Goal: Task Accomplishment & Management: Complete application form

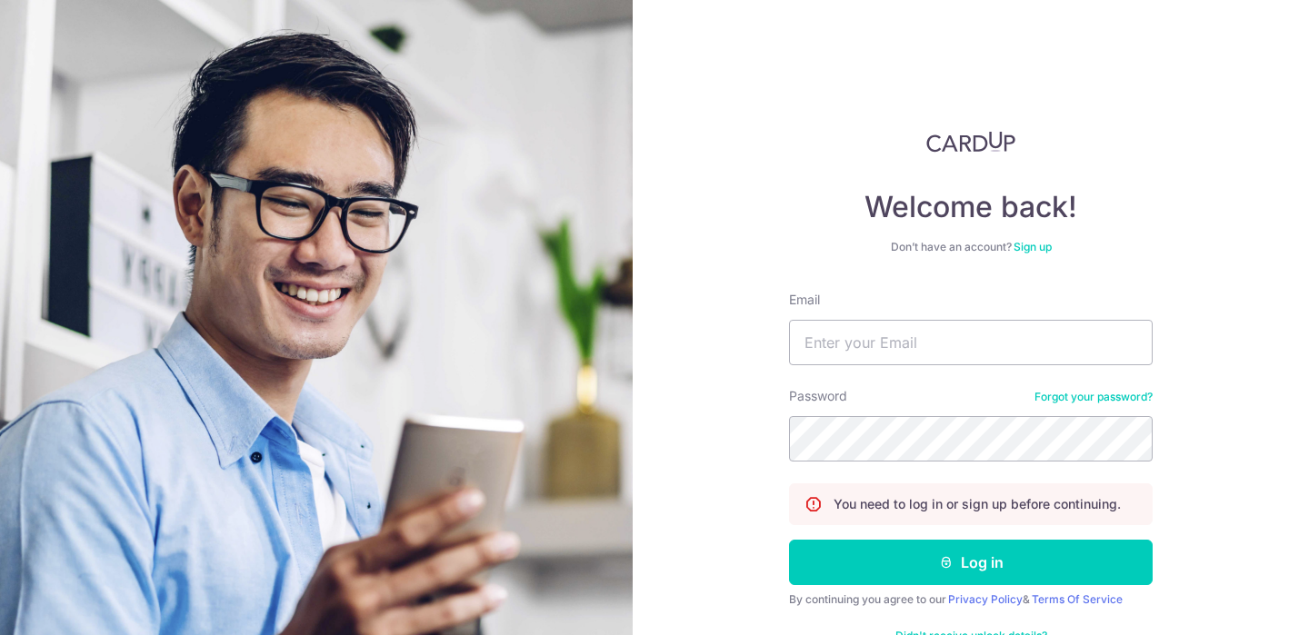
type input "sarahhuang95@gmail.com"
click at [789, 540] on button "Log in" at bounding box center [971, 562] width 364 height 45
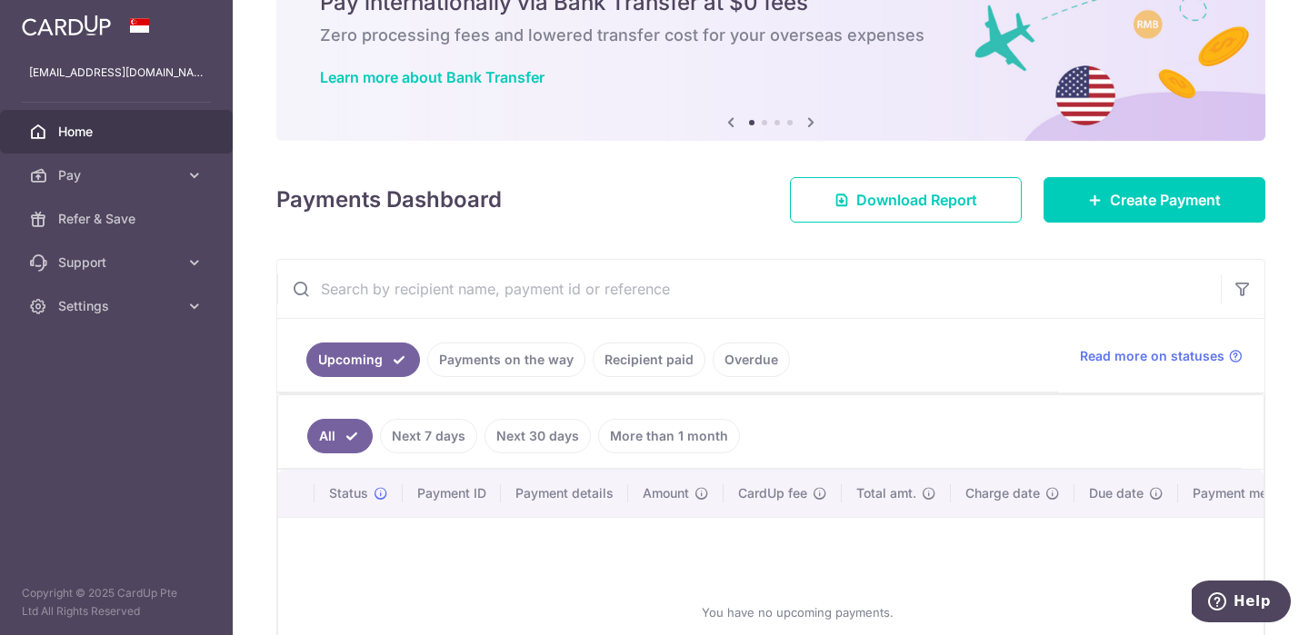
scroll to position [253, 0]
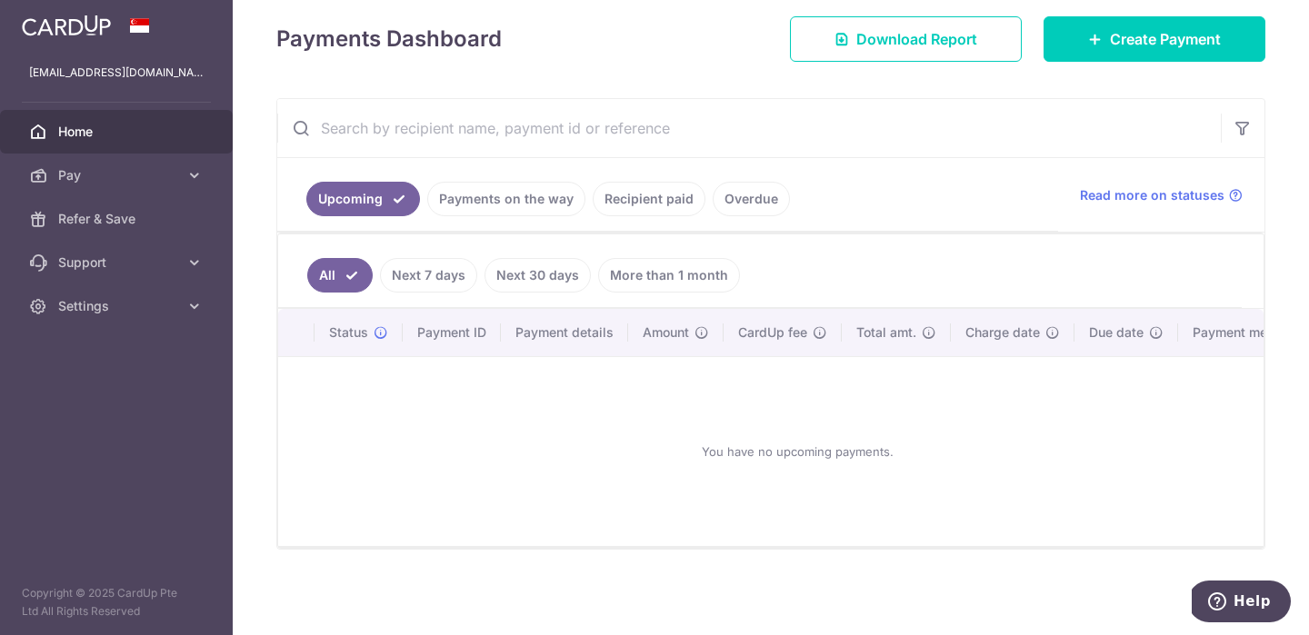
click at [507, 204] on link "Payments on the way" at bounding box center [506, 199] width 158 height 35
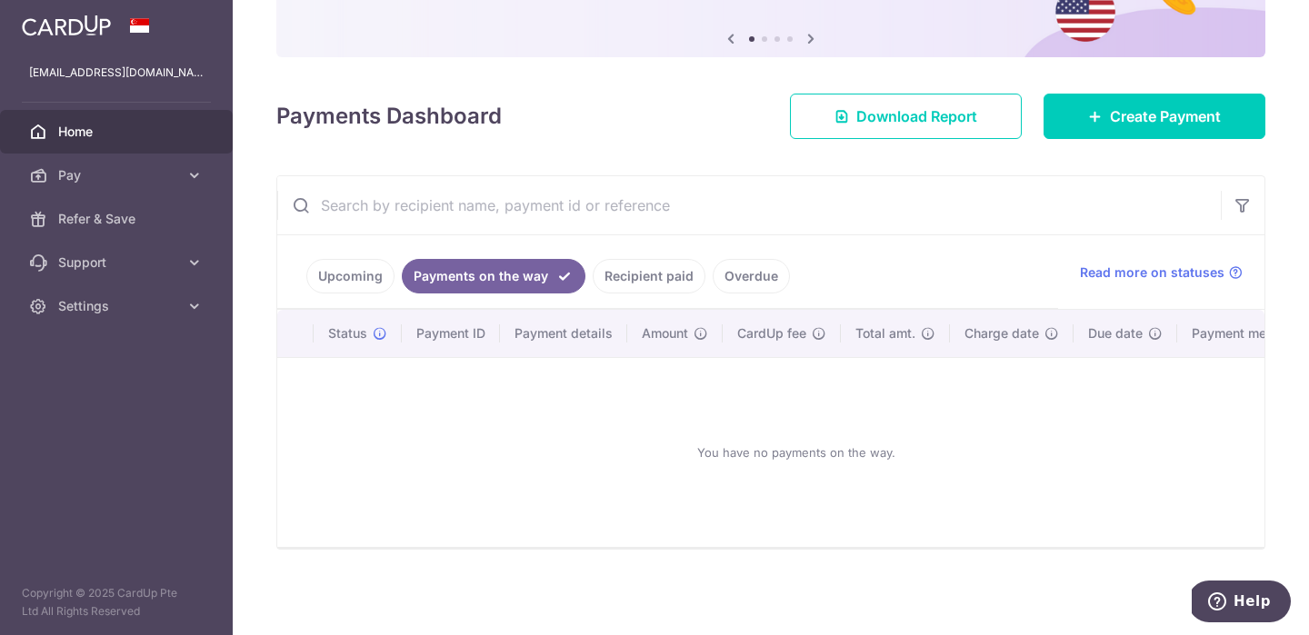
click at [649, 278] on link "Recipient paid" at bounding box center [649, 276] width 113 height 35
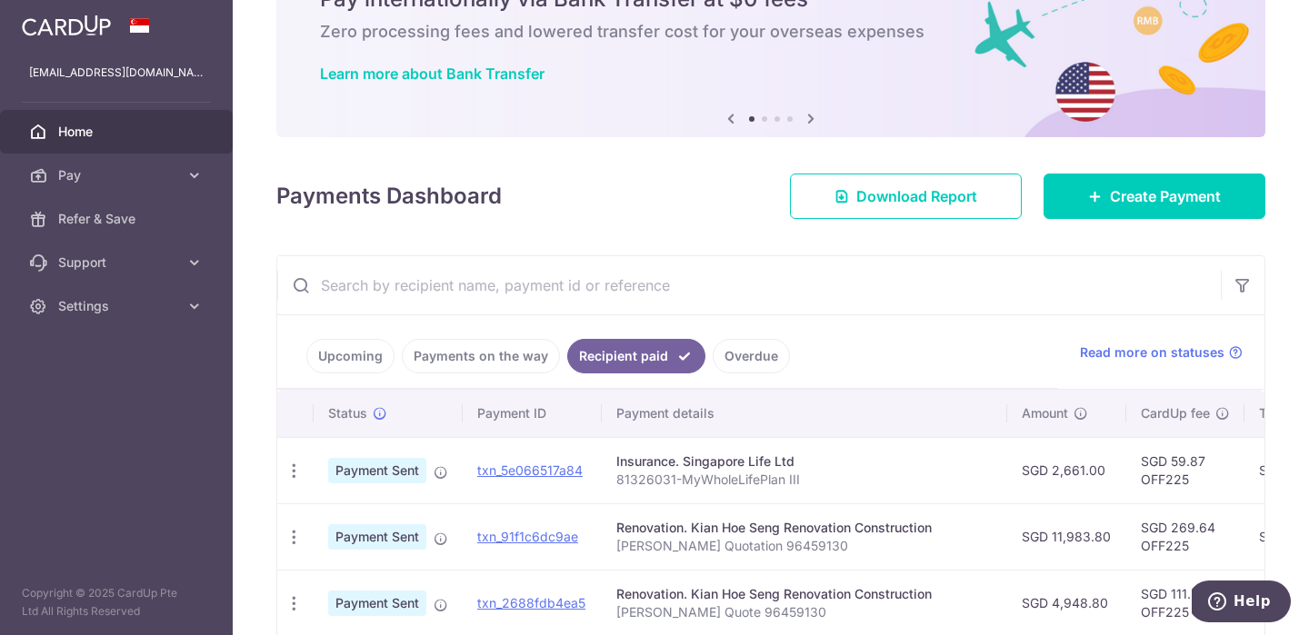
scroll to position [253, 0]
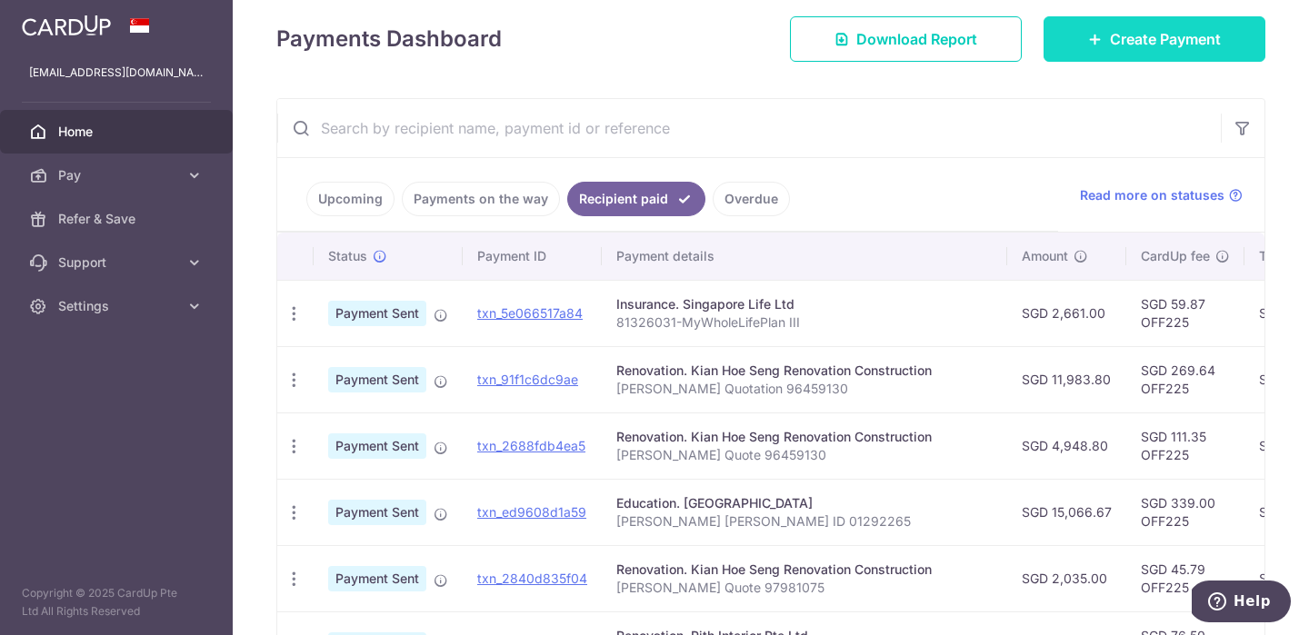
click at [1097, 40] on icon at bounding box center [1095, 39] width 15 height 15
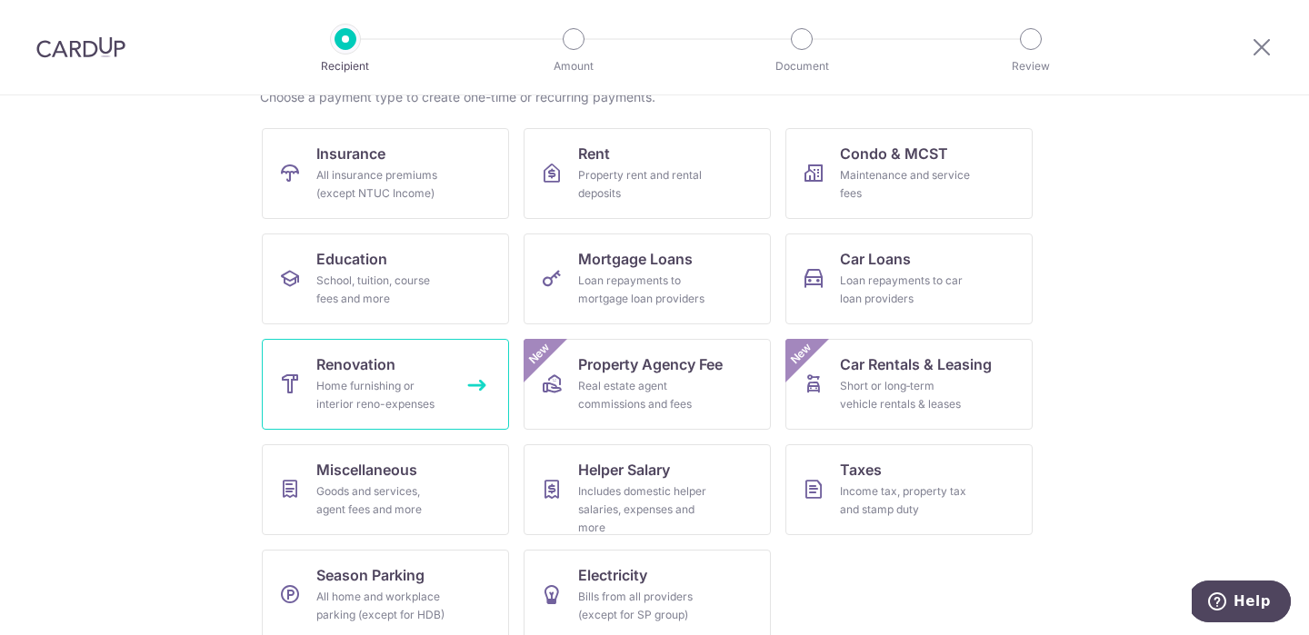
scroll to position [171, 0]
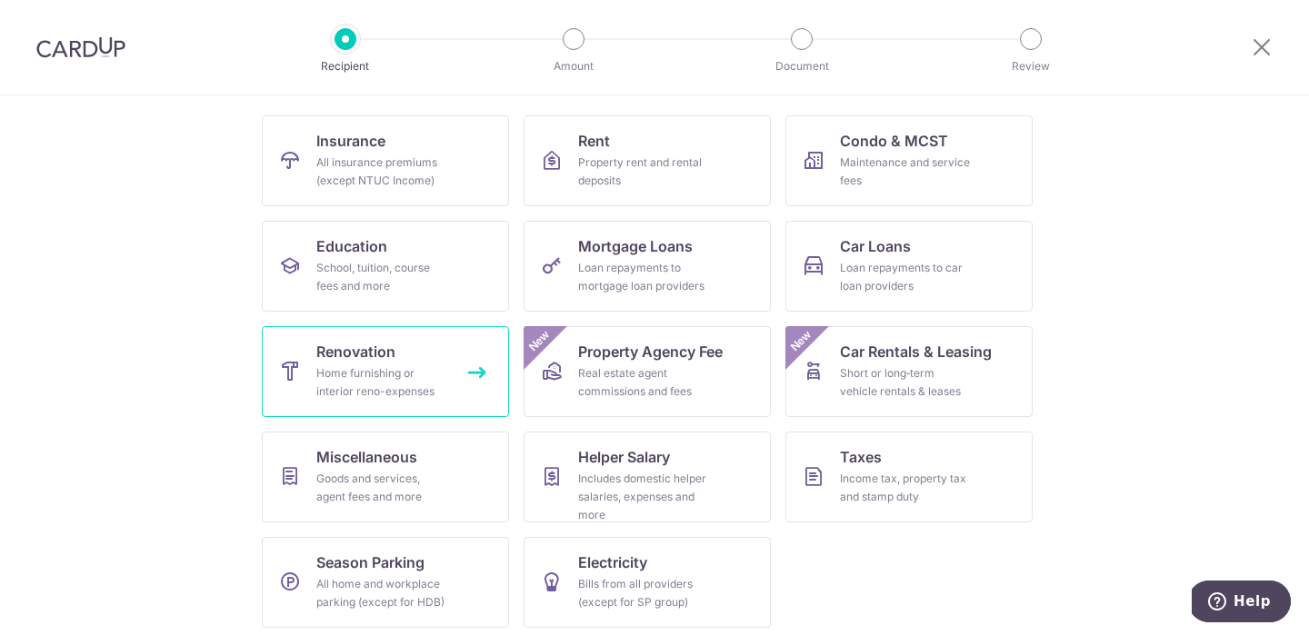
click at [337, 367] on div "Home furnishing or interior reno-expenses" at bounding box center [381, 382] width 131 height 36
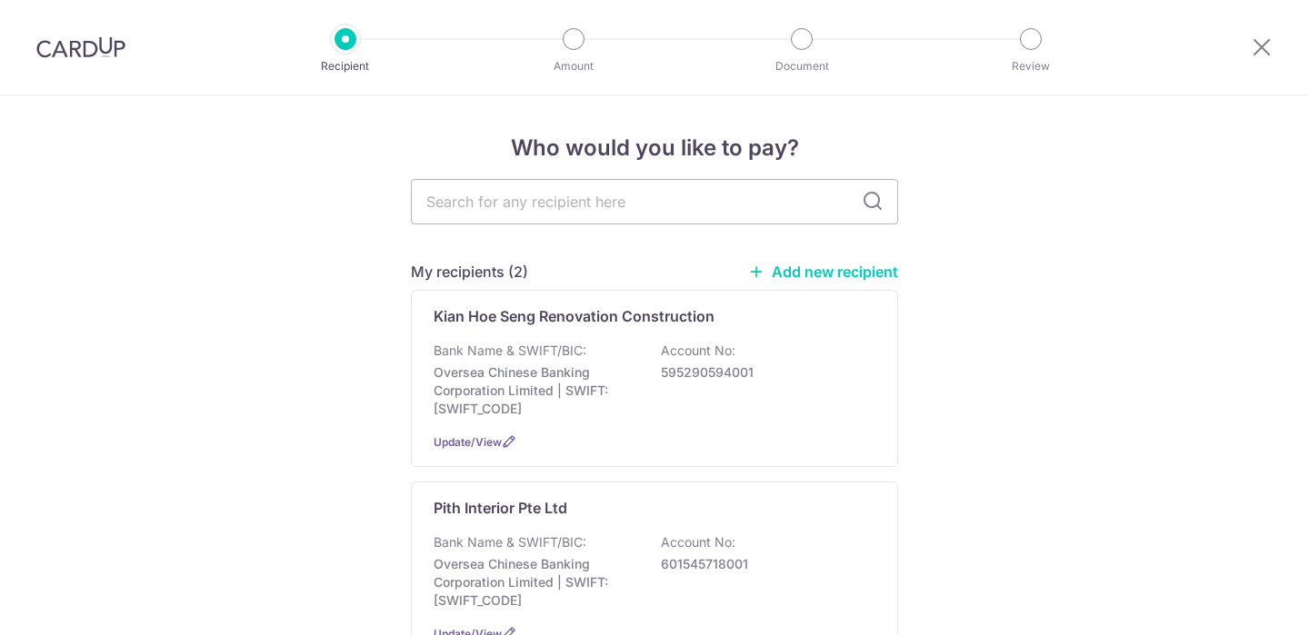
click at [544, 360] on div "Bank Name & SWIFT/BIC: Oversea Chinese Banking Corporation Limited | SWIFT: OCB…" at bounding box center [655, 380] width 442 height 76
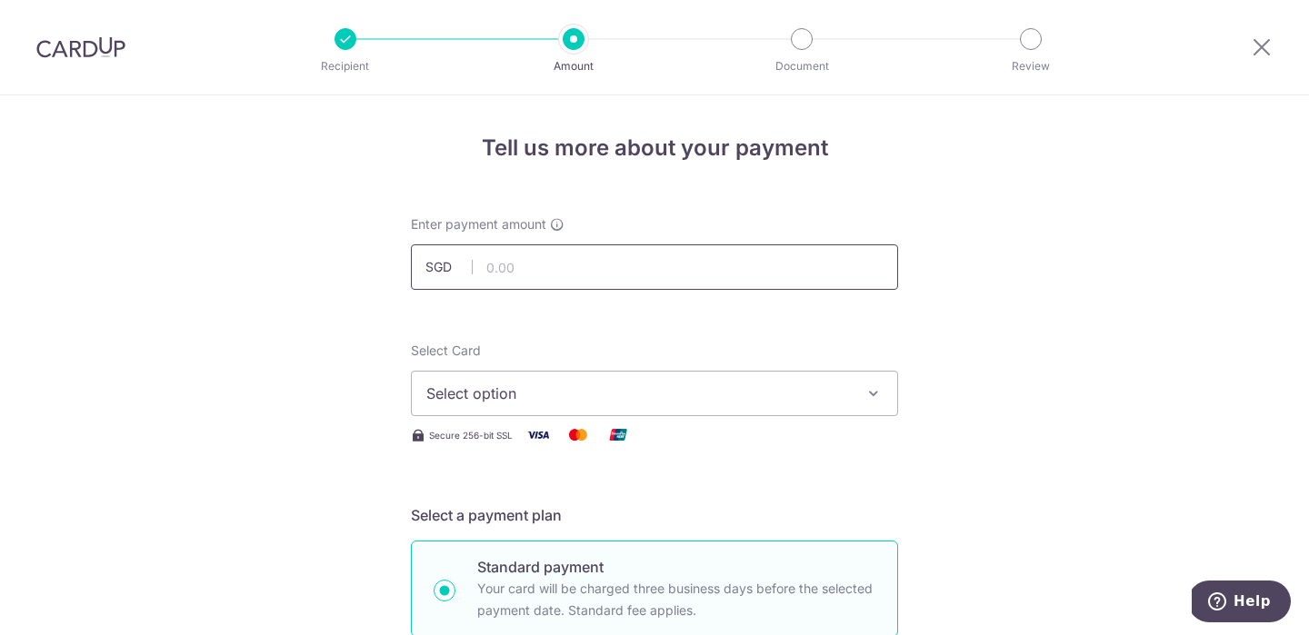
click at [541, 270] on input "text" at bounding box center [654, 266] width 487 height 45
paste input "11,983.80"
type input "11,983.80"
click at [603, 413] on button "Select option" at bounding box center [654, 393] width 487 height 45
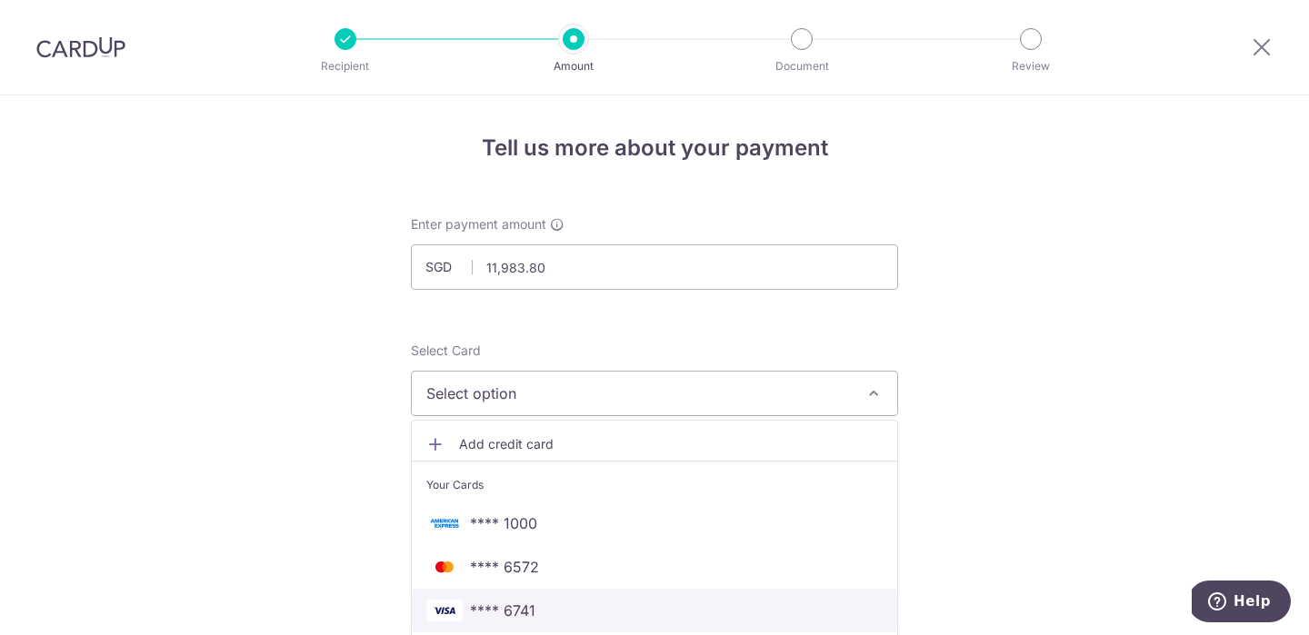
click at [565, 603] on span "**** 6741" at bounding box center [654, 611] width 456 height 22
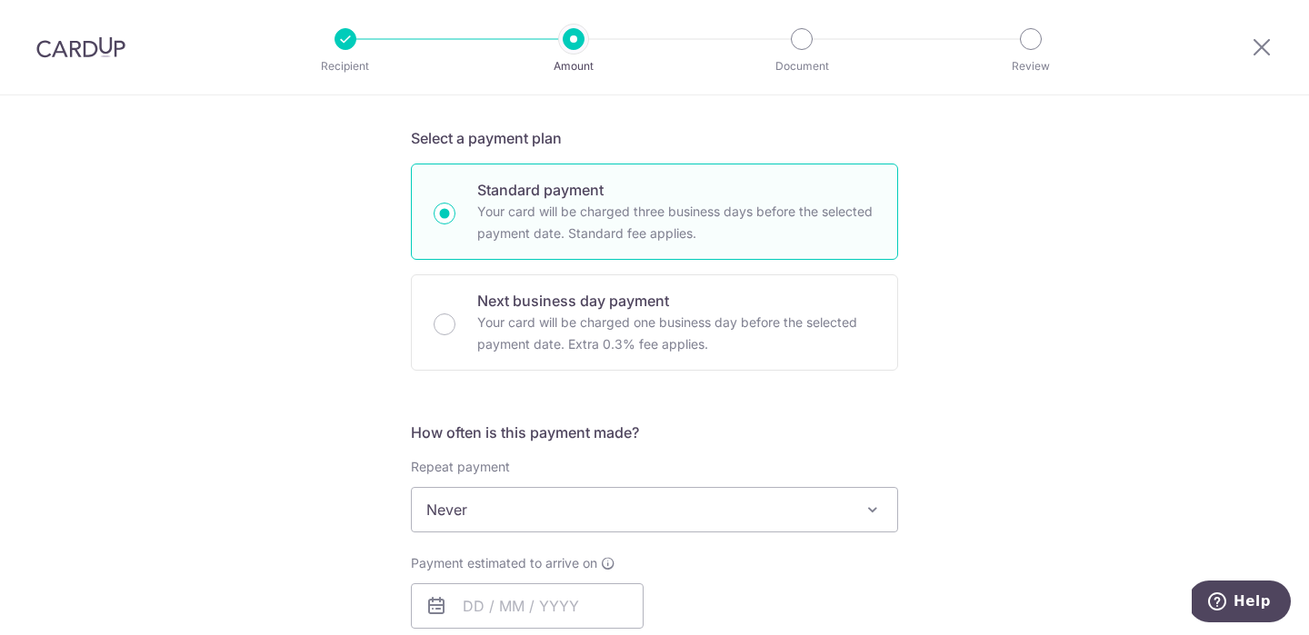
scroll to position [376, 0]
click at [601, 494] on span "Never" at bounding box center [654, 511] width 485 height 44
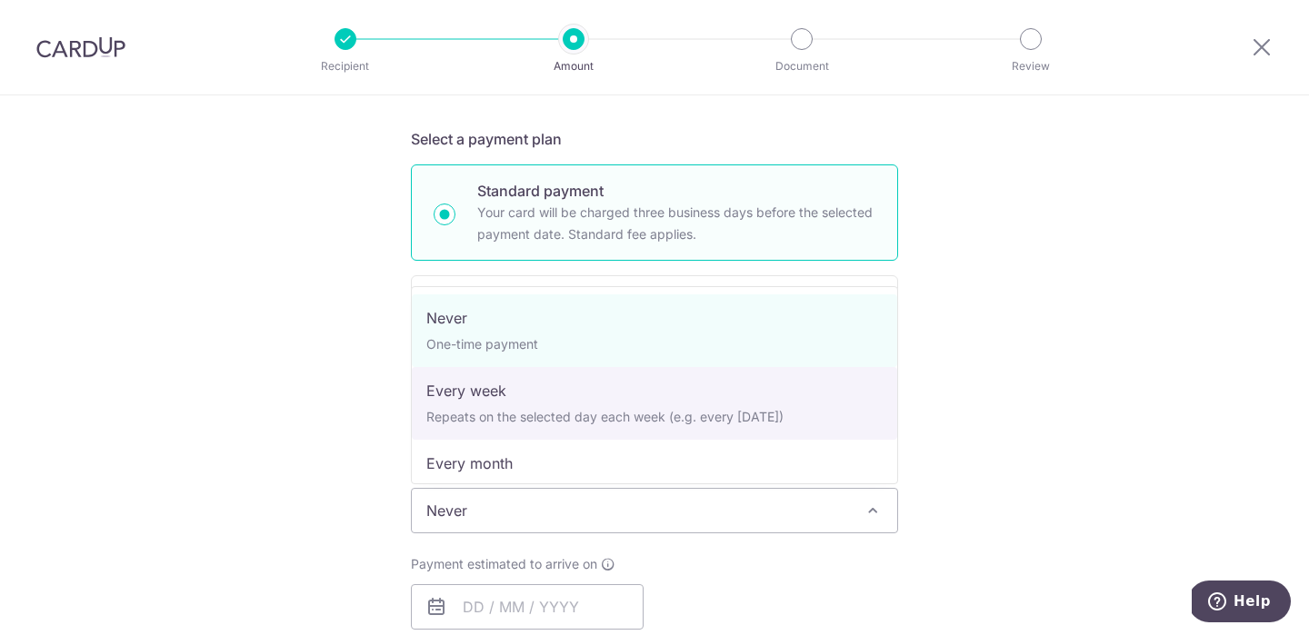
click at [1016, 381] on div "Tell us more about your payment Enter payment amount SGD 11,983.80 11983.80 Sel…" at bounding box center [654, 602] width 1309 height 1766
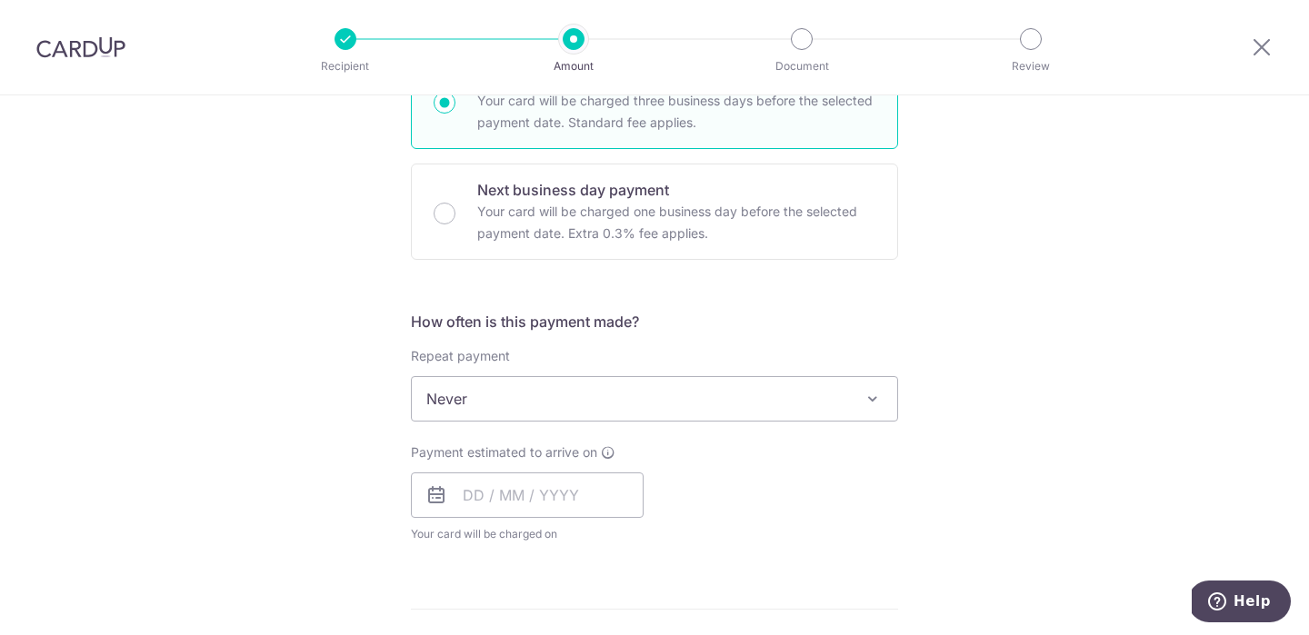
scroll to position [625, 0]
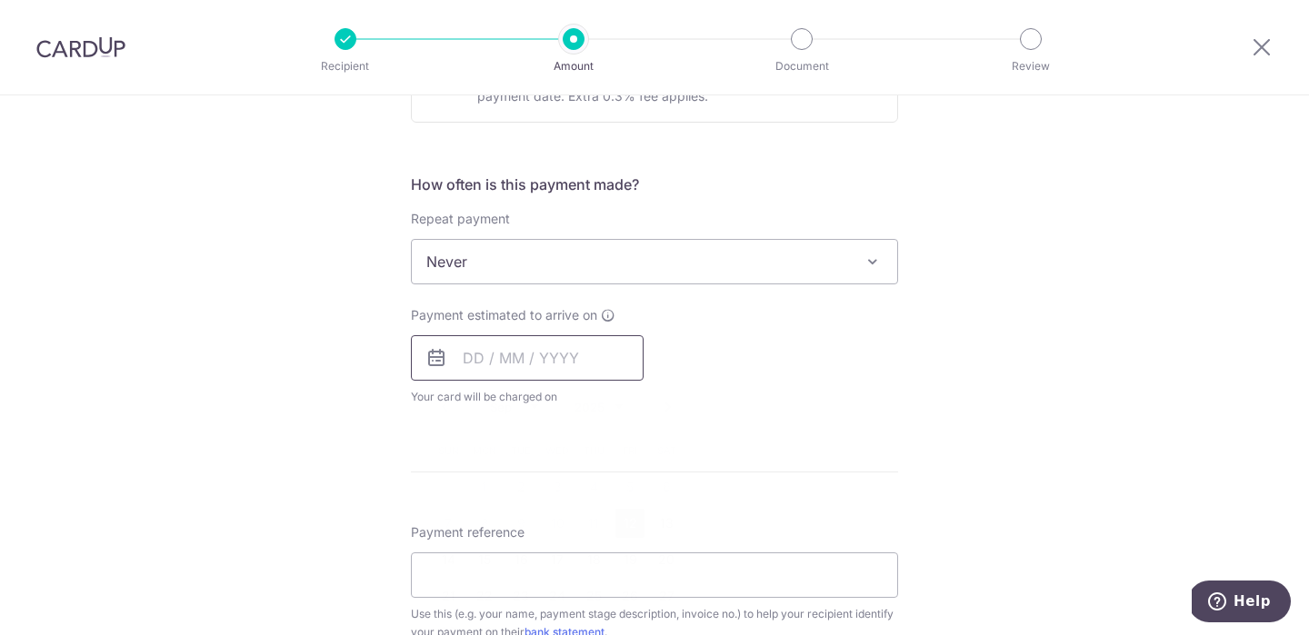
click at [504, 379] on input "text" at bounding box center [527, 357] width 233 height 45
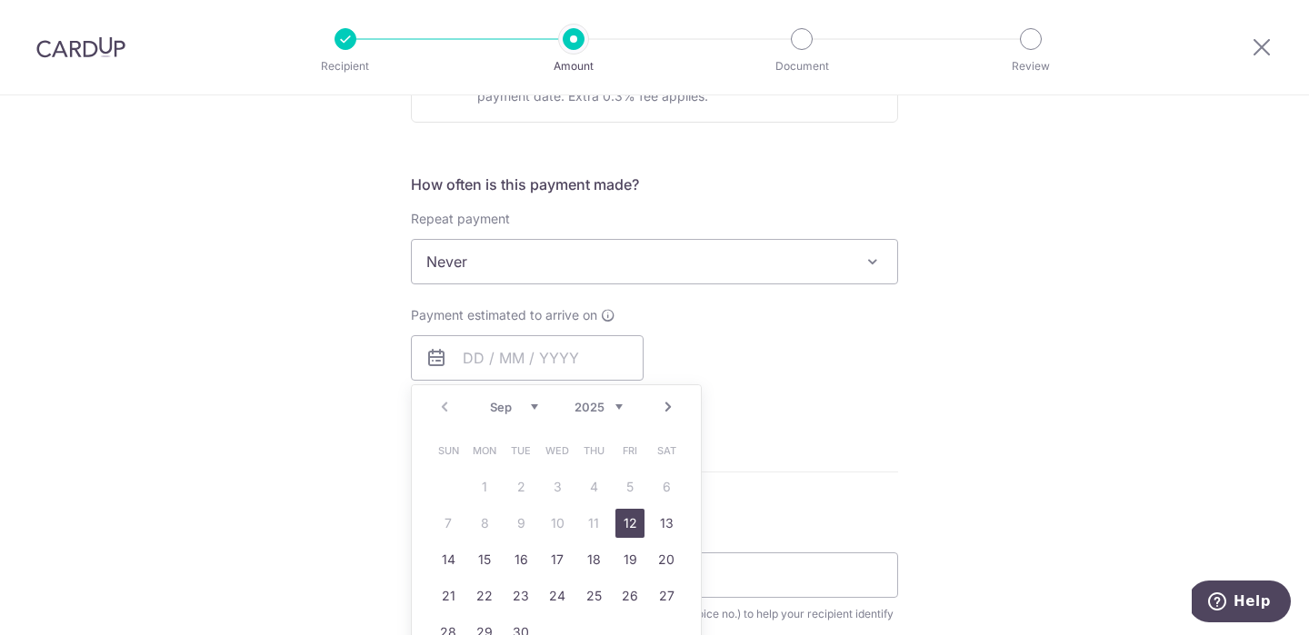
click at [624, 518] on link "12" at bounding box center [629, 523] width 29 height 29
type input "[DATE]"
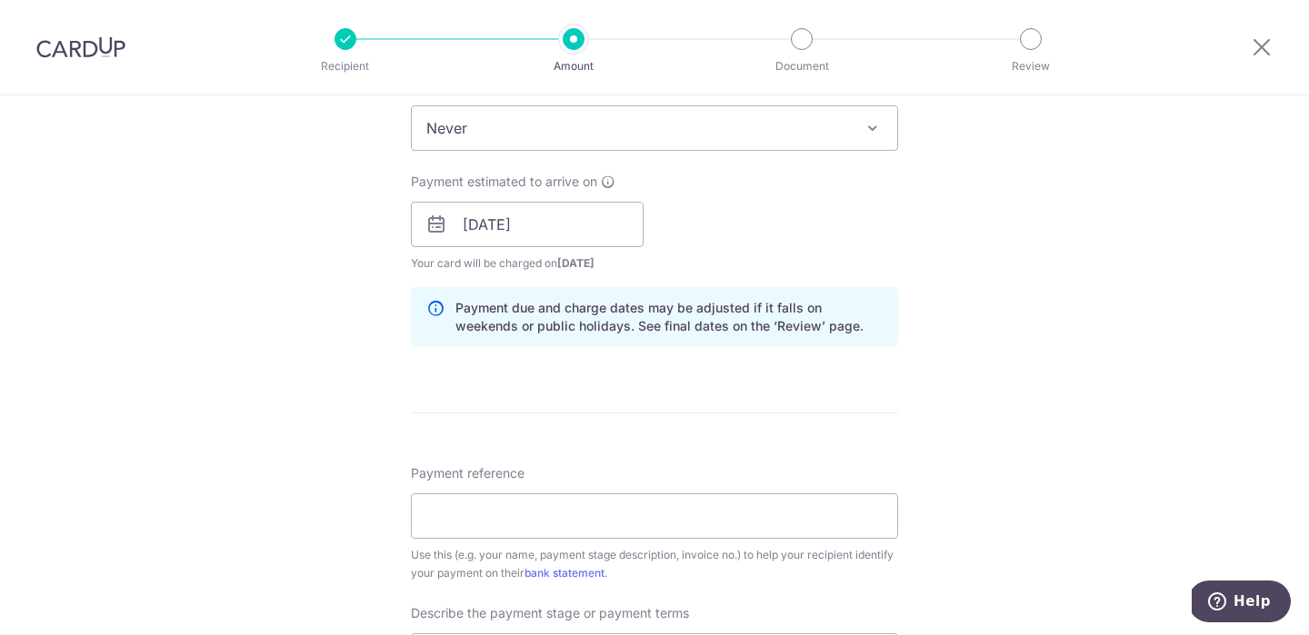
scroll to position [790, 0]
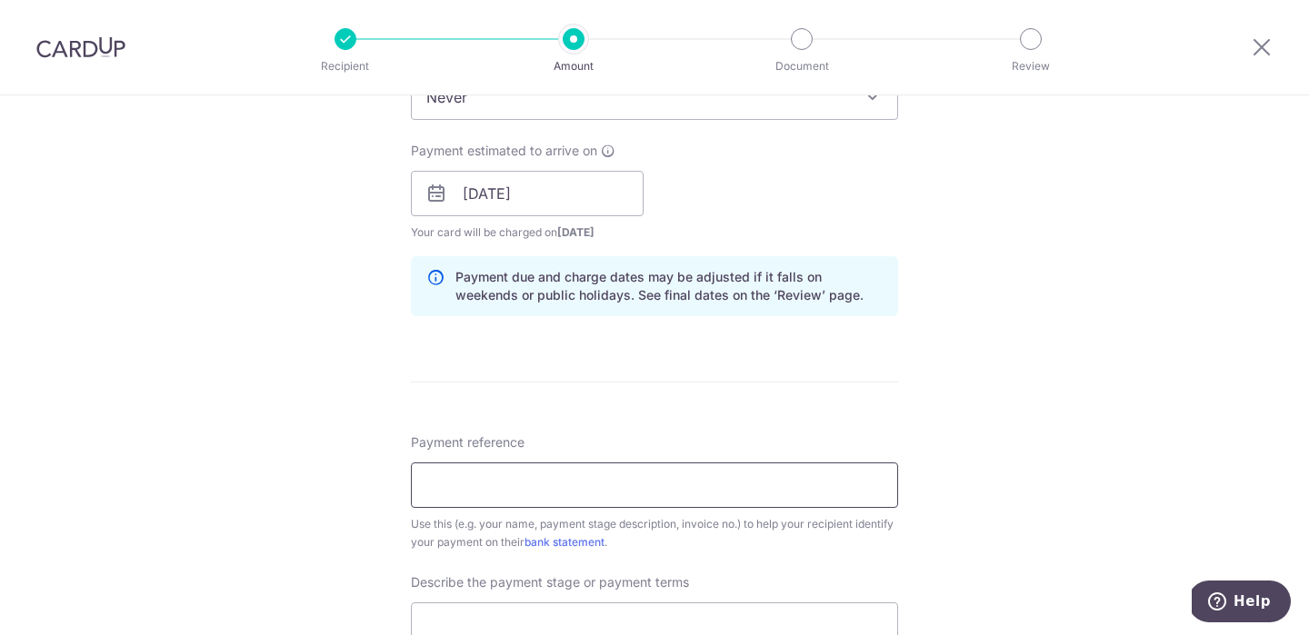
click at [553, 489] on input "Payment reference" at bounding box center [654, 485] width 487 height 45
type input "[PERSON_NAME] Quote 96459130"
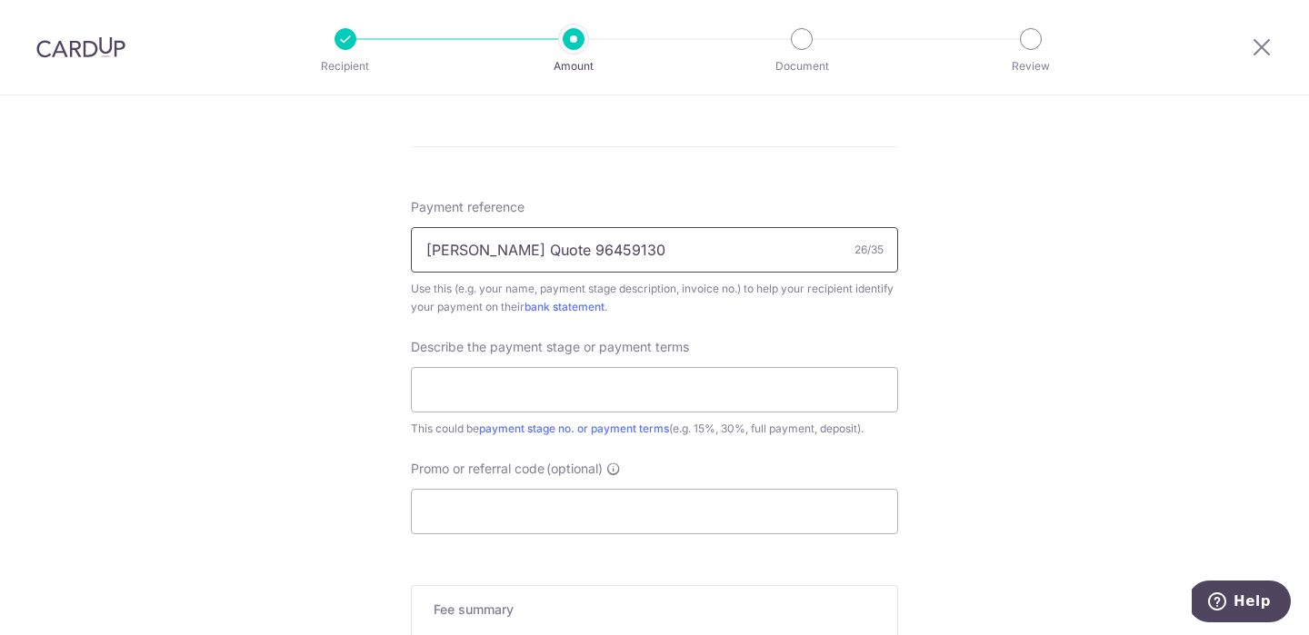
scroll to position [1031, 0]
click at [573, 385] on input "text" at bounding box center [654, 384] width 487 height 45
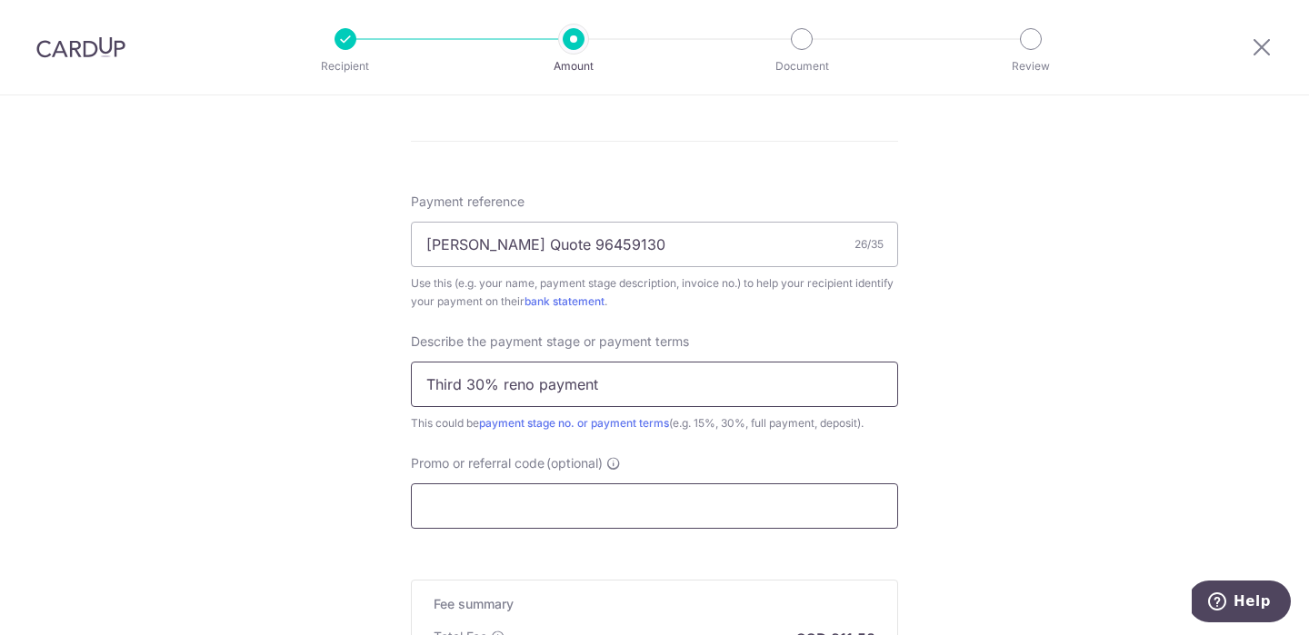
type input "Third 30% reno payment"
click at [583, 505] on input "Promo or referral code (optional)" at bounding box center [654, 505] width 487 height 45
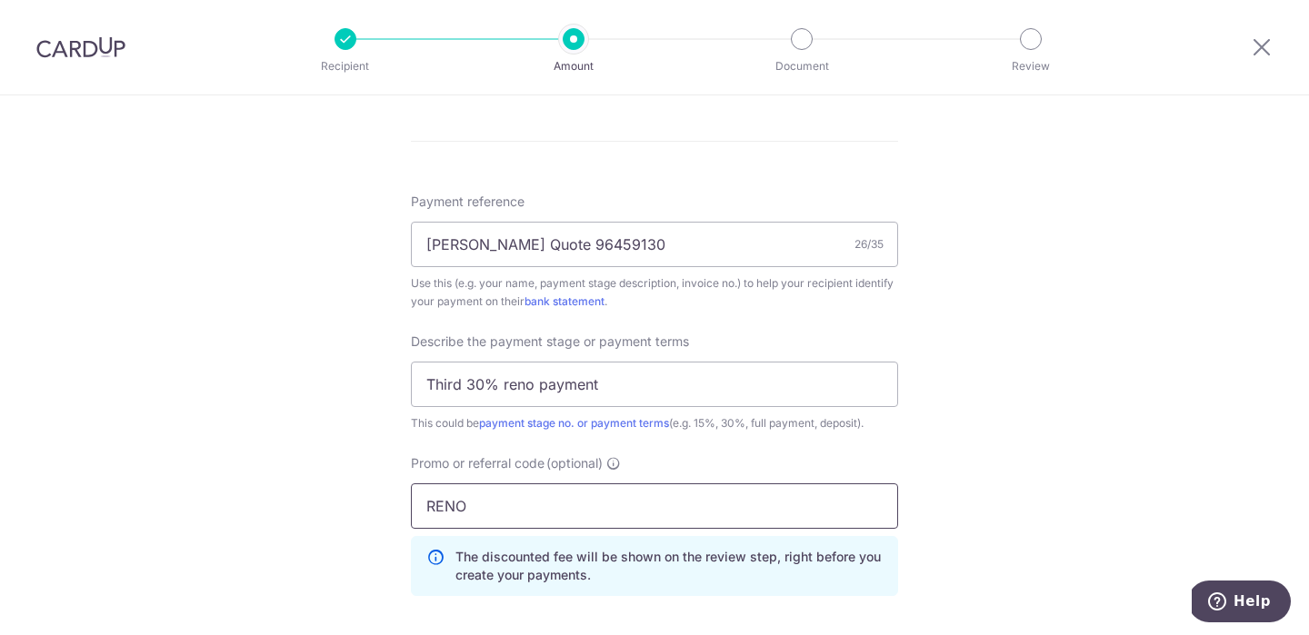
drag, startPoint x: 494, startPoint y: 506, endPoint x: 406, endPoint y: 506, distance: 88.2
click at [406, 506] on div "Promo or referral code (optional) RENO The discounted fee will be shown on the …" at bounding box center [654, 532] width 509 height 156
paste input "25ONE"
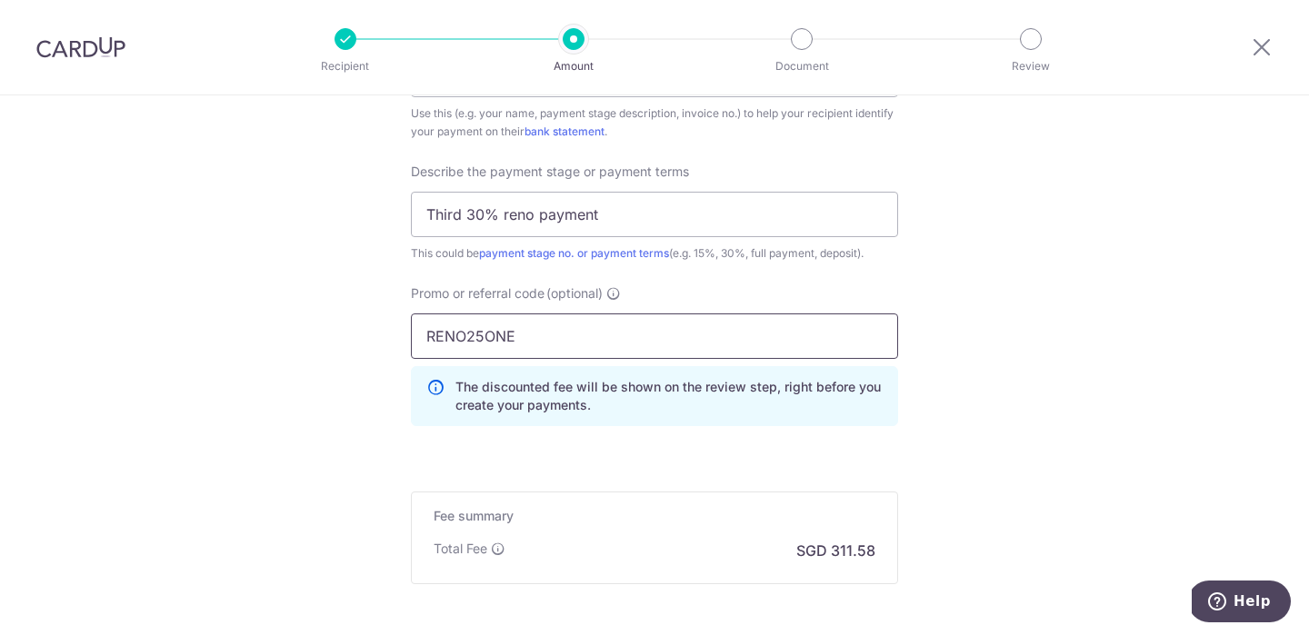
scroll to position [1261, 0]
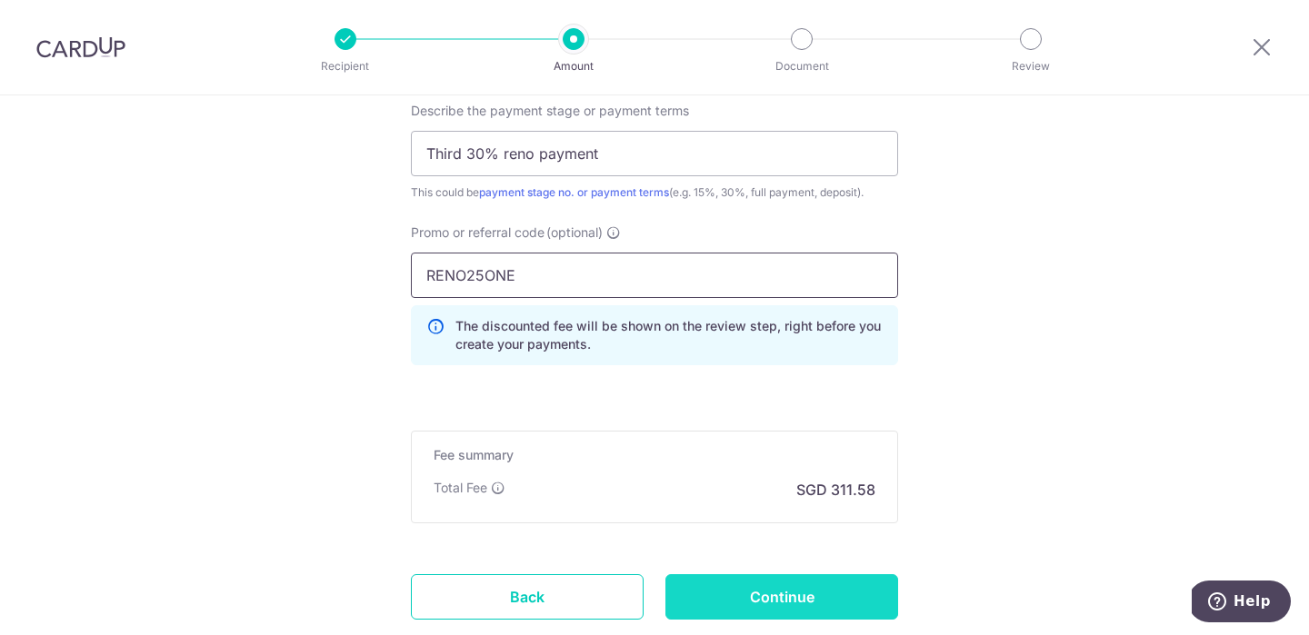
type input "RENO25ONE"
click at [751, 584] on input "Continue" at bounding box center [781, 596] width 233 height 45
type input "Create Schedule"
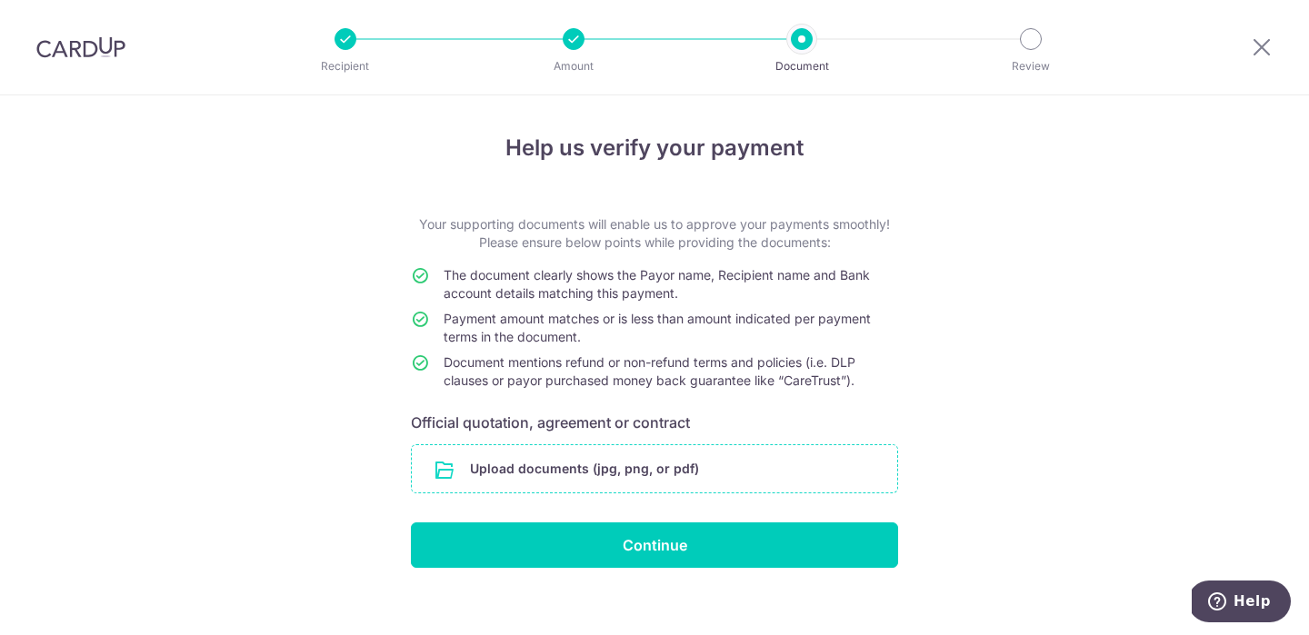
click at [626, 465] on input "file" at bounding box center [654, 468] width 485 height 47
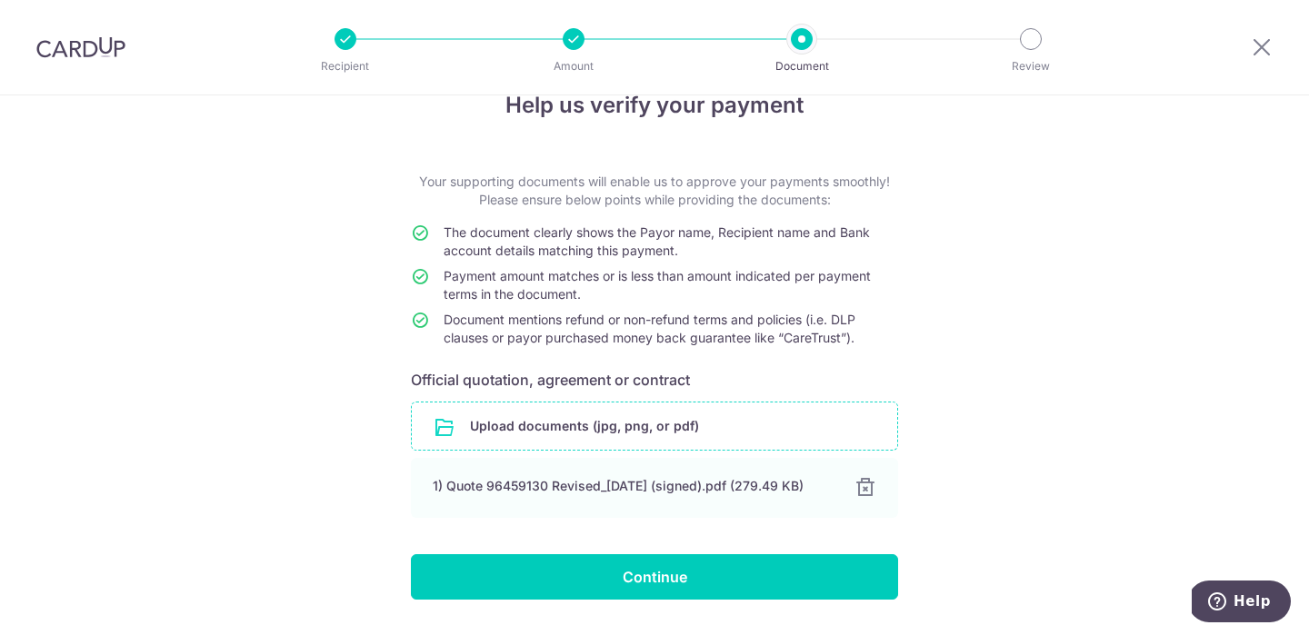
scroll to position [93, 0]
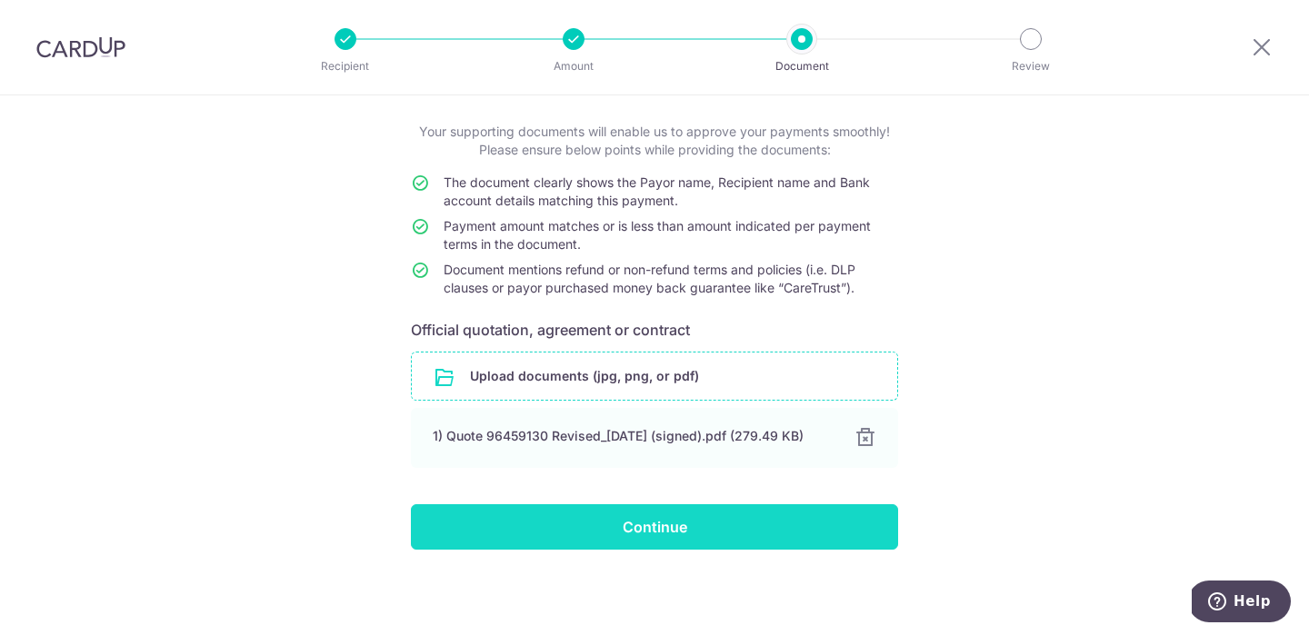
click at [816, 529] on input "Continue" at bounding box center [654, 526] width 487 height 45
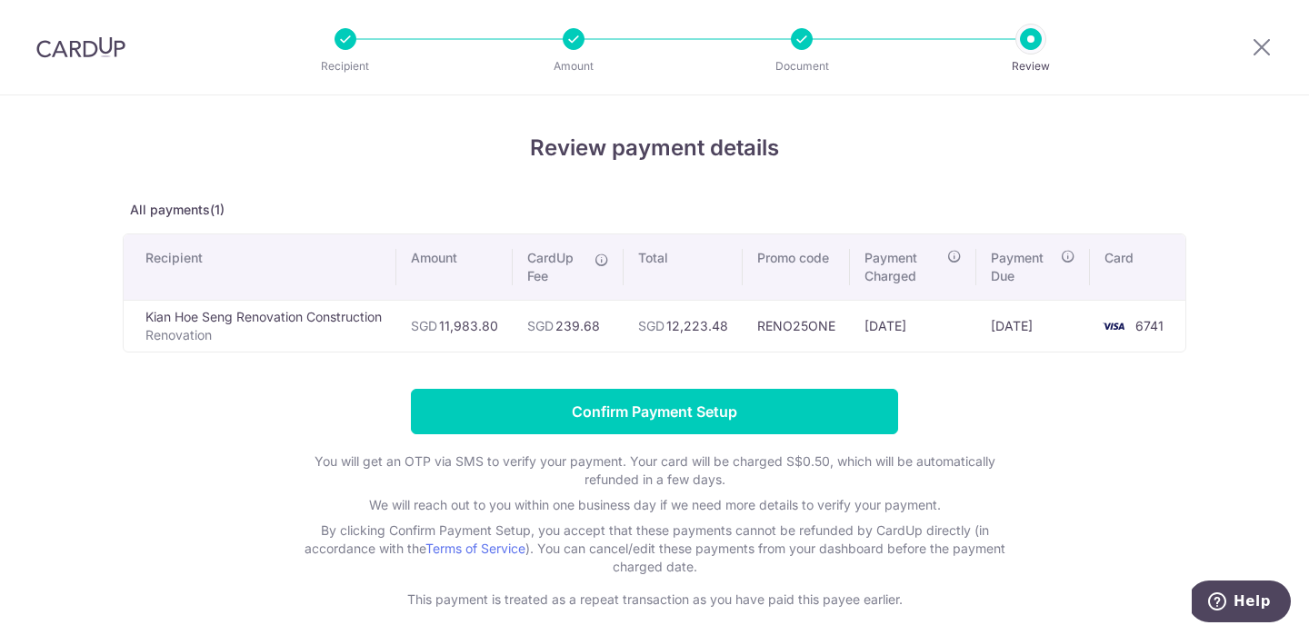
drag, startPoint x: 503, startPoint y: 323, endPoint x: 450, endPoint y: 323, distance: 52.7
click at [450, 323] on td "SGD 11,983.80" at bounding box center [454, 326] width 116 height 52
click at [494, 331] on td "SGD 11,983.80" at bounding box center [454, 326] width 116 height 52
drag, startPoint x: 502, startPoint y: 324, endPoint x: 449, endPoint y: 324, distance: 52.7
click at [449, 324] on td "SGD 11,983.80" at bounding box center [454, 326] width 116 height 52
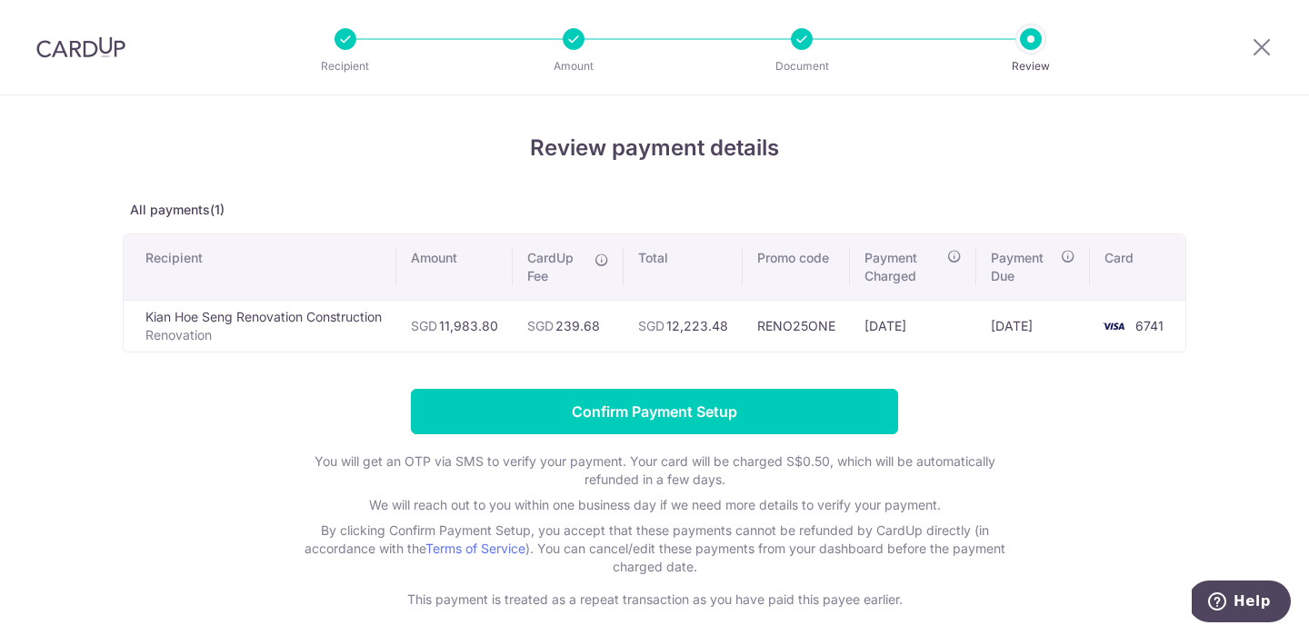
copy td "11,983.80"
click at [247, 412] on form "Confirm Payment Setup You will get an OTP via SMS to verify your payment. Your …" at bounding box center [654, 499] width 1063 height 220
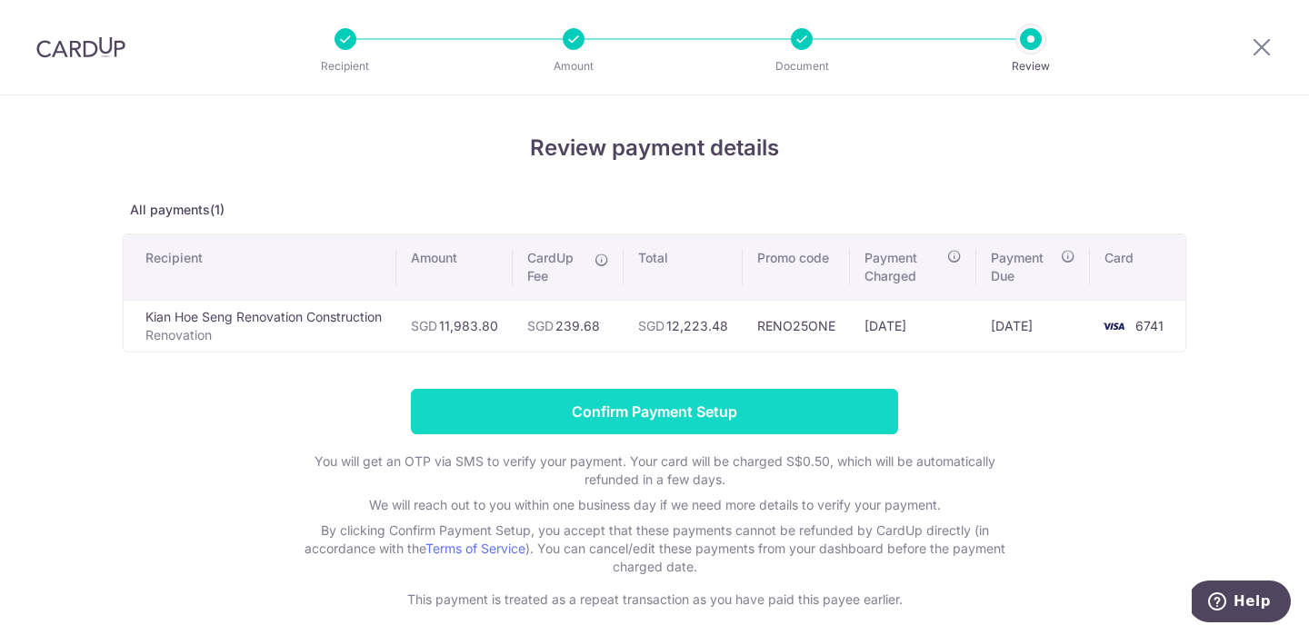
click at [559, 427] on input "Confirm Payment Setup" at bounding box center [654, 411] width 487 height 45
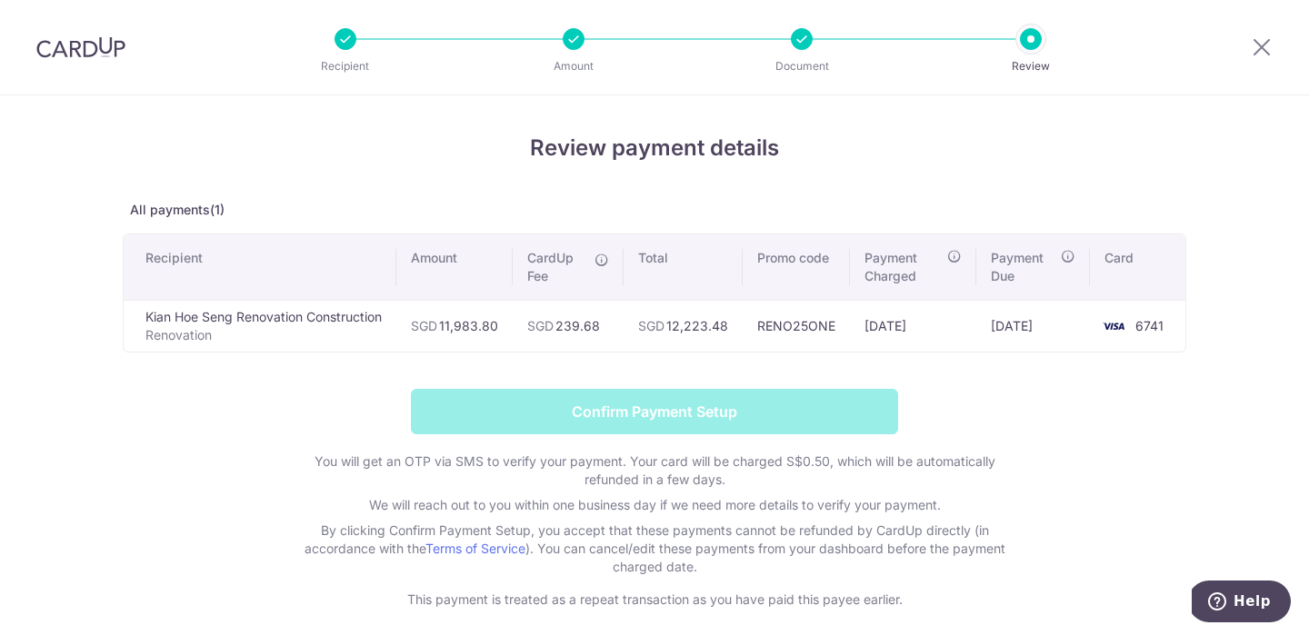
click at [633, 417] on form "Confirm Payment Setup You will get an OTP via SMS to verify your payment. Your …" at bounding box center [654, 499] width 1063 height 220
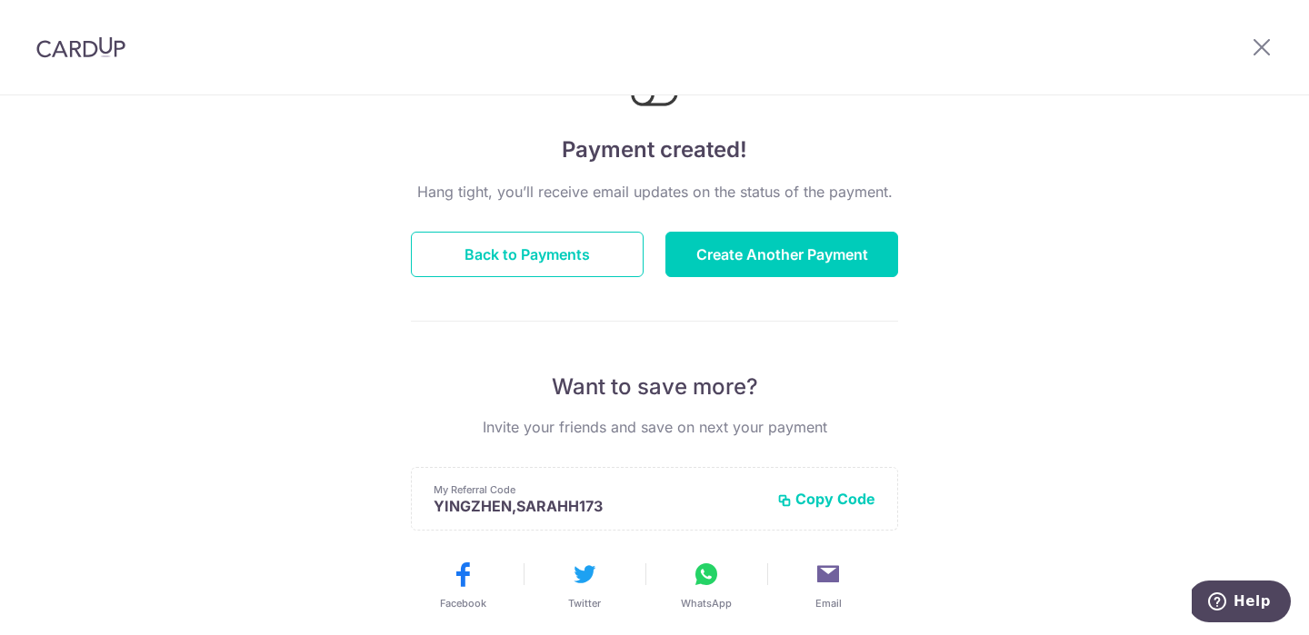
scroll to position [116, 0]
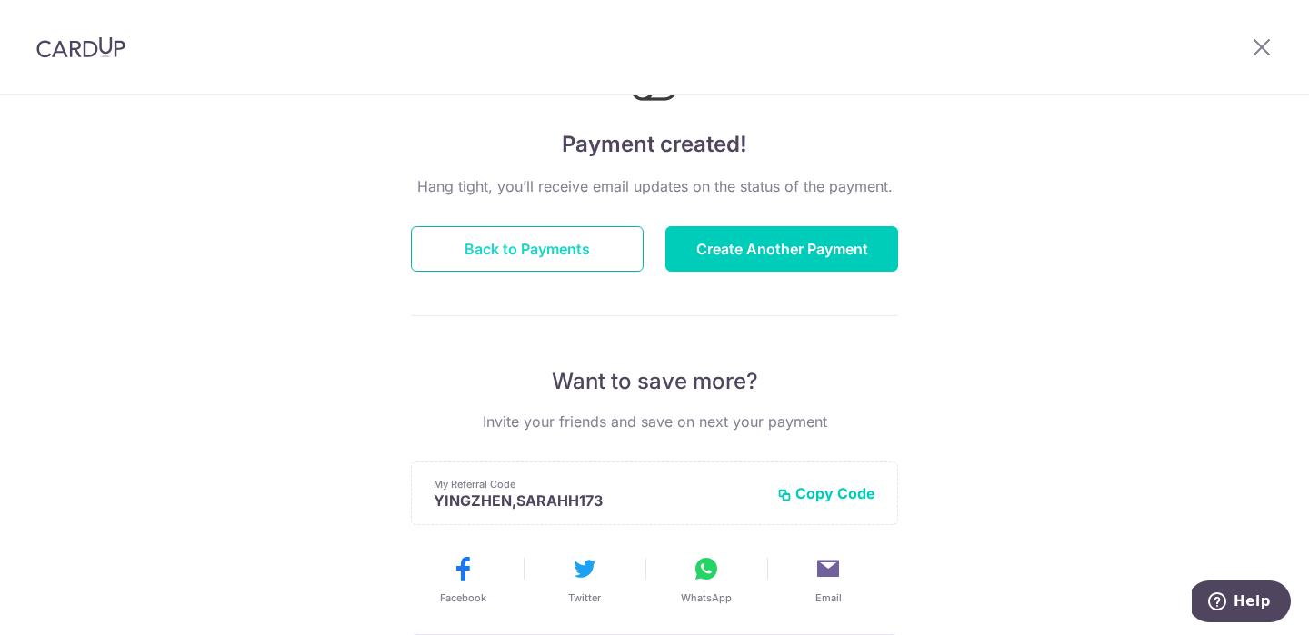
click at [552, 254] on button "Back to Payments" at bounding box center [527, 248] width 233 height 45
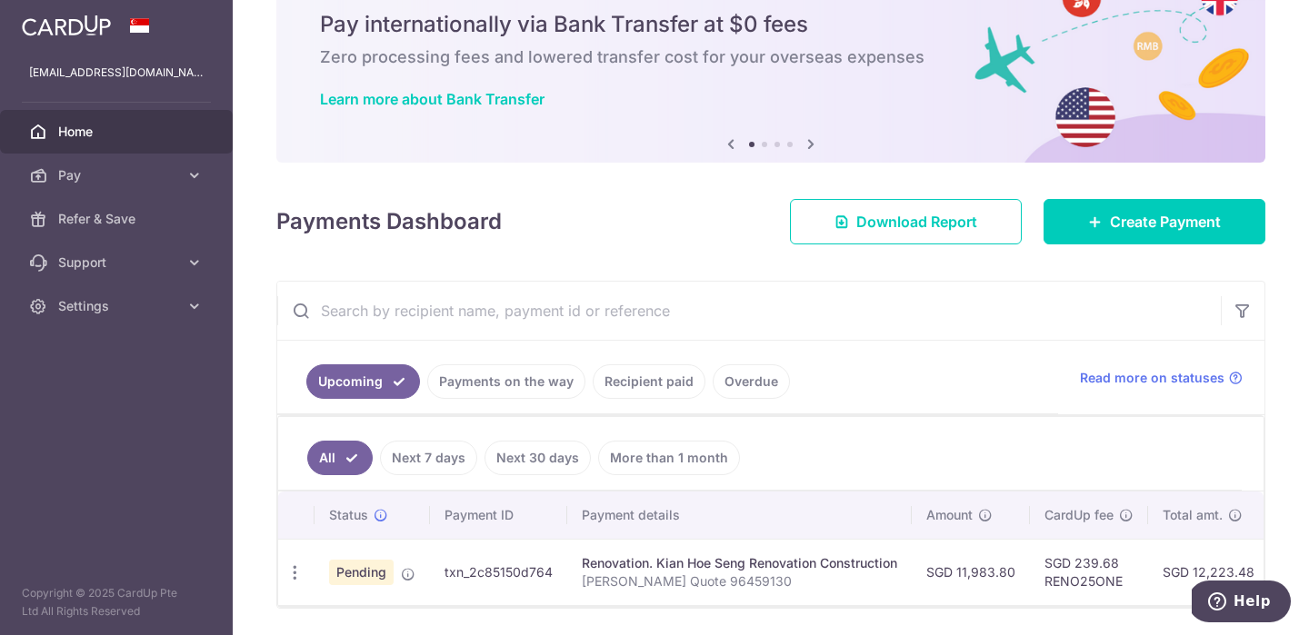
scroll to position [129, 0]
